Goal: Transaction & Acquisition: Purchase product/service

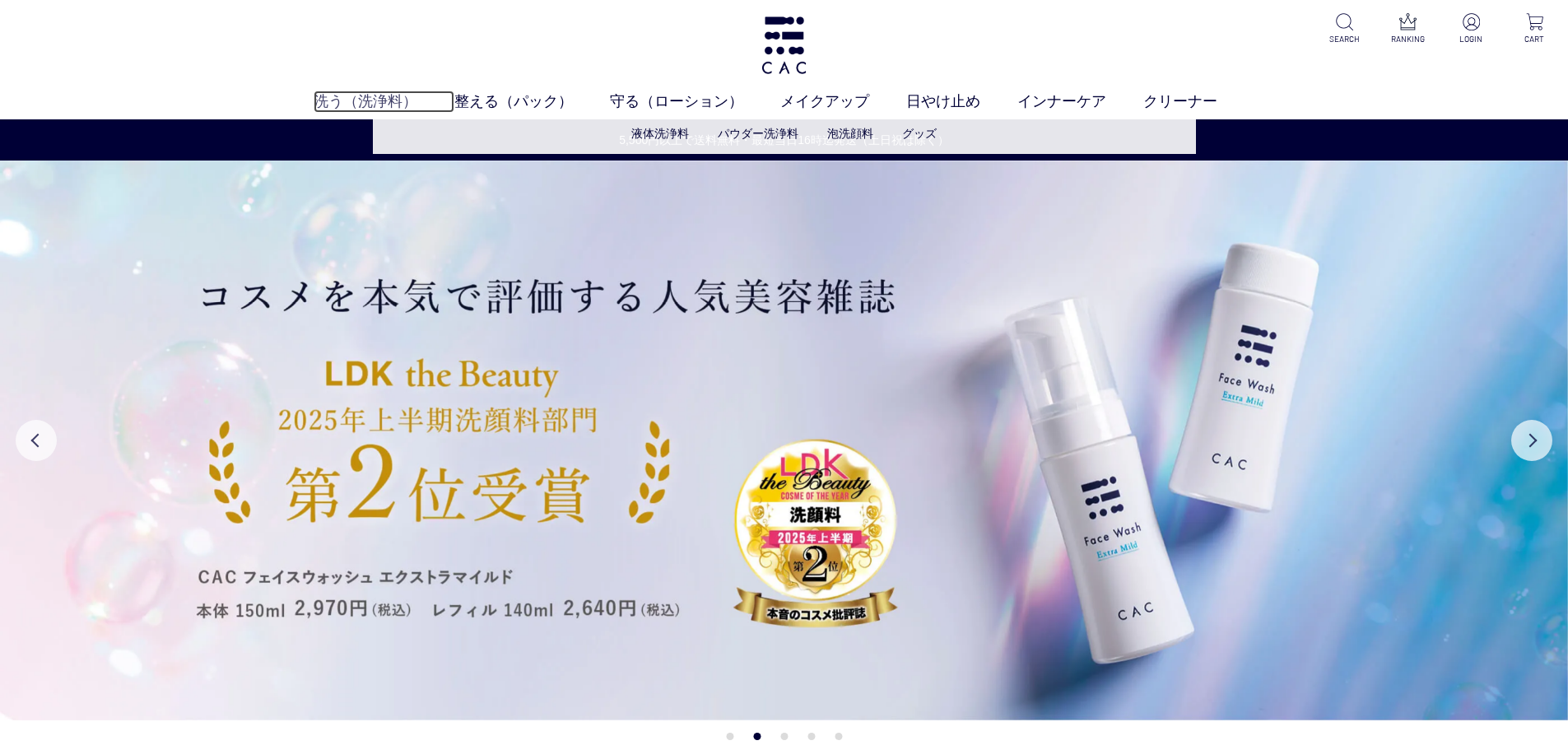
click at [344, 105] on link "洗う（洗浄料）" at bounding box center [384, 102] width 141 height 23
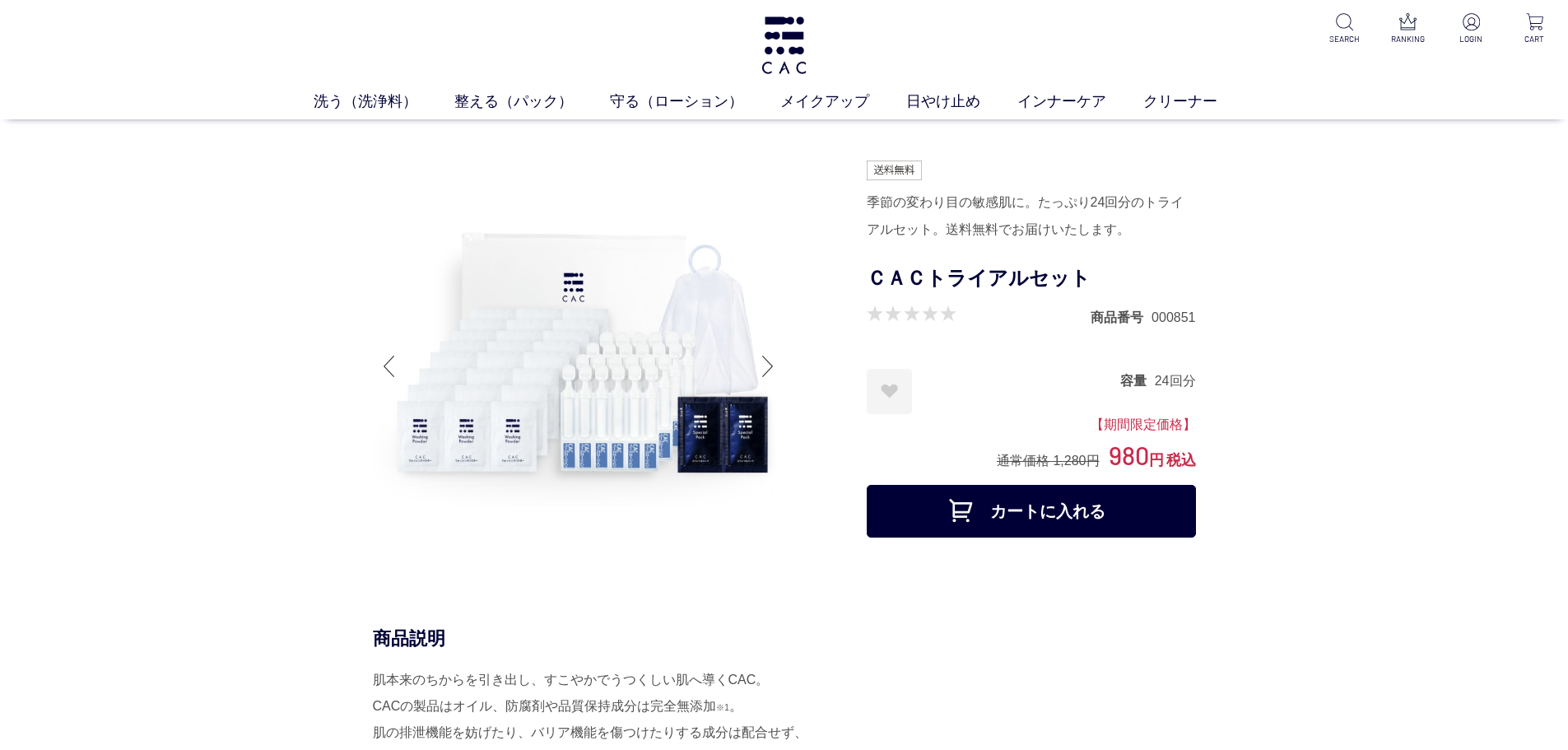
drag, startPoint x: 571, startPoint y: 183, endPoint x: 198, endPoint y: 390, distance: 426.6
